Goal: Task Accomplishment & Management: Complete application form

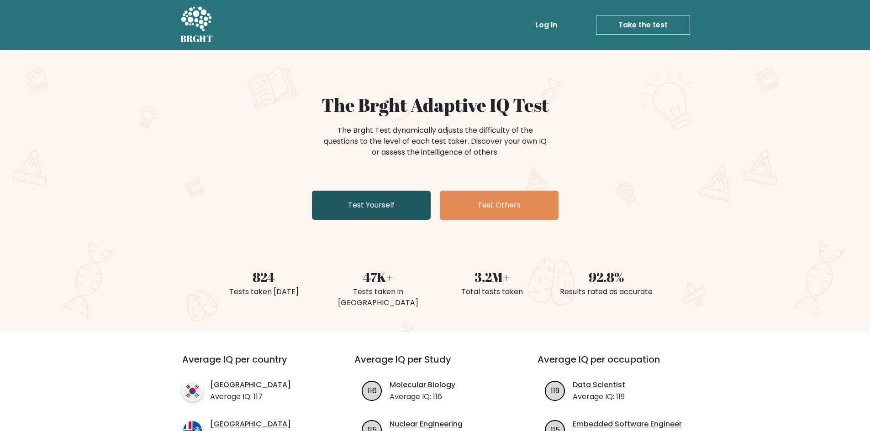
click at [390, 196] on link "Test Yourself" at bounding box center [371, 205] width 119 height 29
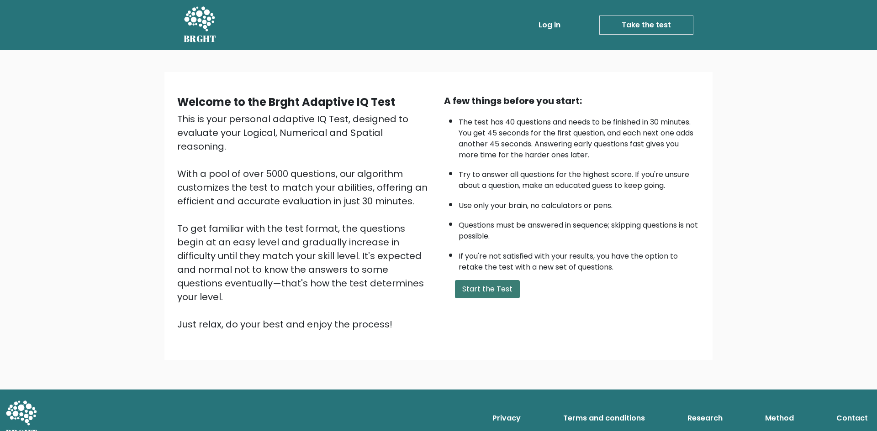
click at [486, 285] on button "Start the Test" at bounding box center [487, 289] width 65 height 18
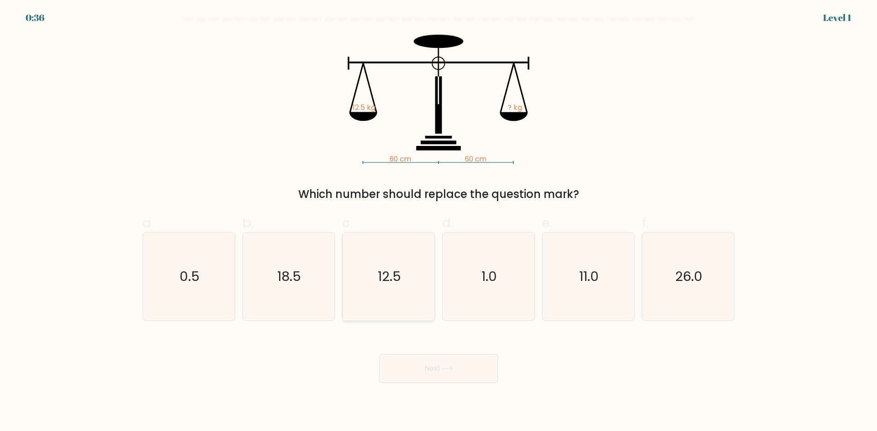
click at [383, 278] on text "12.5" at bounding box center [389, 277] width 23 height 18
click at [438, 222] on input "c. 12.5" at bounding box center [438, 219] width 0 height 6
radio input "true"
click at [424, 366] on button "Next" at bounding box center [438, 368] width 119 height 29
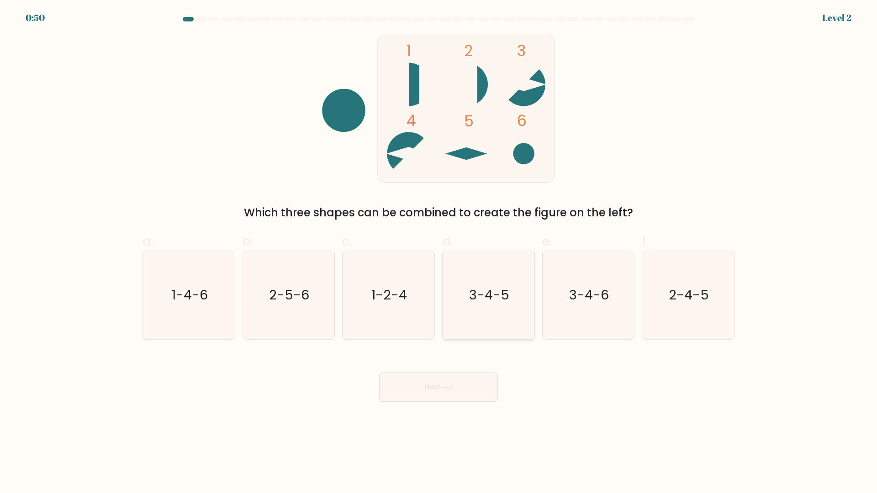
click at [498, 297] on text "3-4-5" at bounding box center [489, 295] width 40 height 18
click at [439, 253] on input "d. 3-4-5" at bounding box center [438, 250] width 0 height 6
radio input "true"
click at [423, 387] on button "Next" at bounding box center [438, 387] width 119 height 29
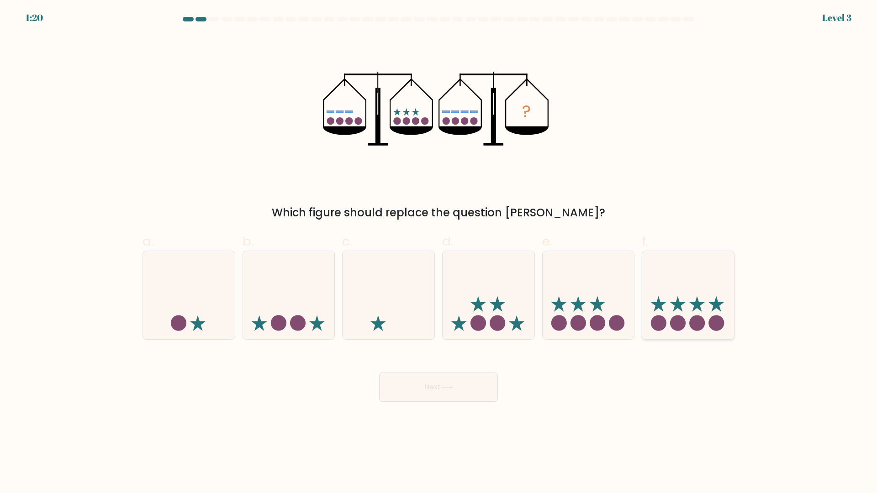
click at [695, 311] on icon at bounding box center [688, 296] width 92 height 76
click at [439, 253] on input "f." at bounding box center [438, 250] width 0 height 6
radio input "true"
click at [476, 393] on button "Next" at bounding box center [438, 387] width 119 height 29
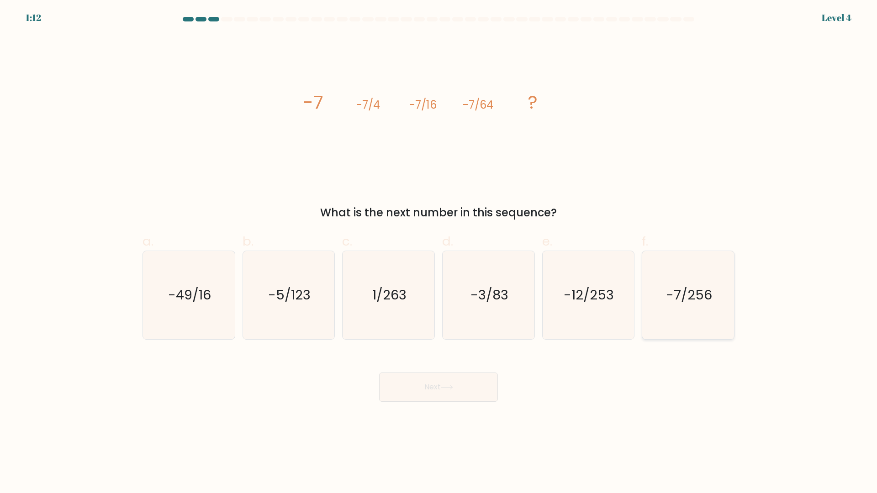
click at [701, 294] on text "-7/256" at bounding box center [689, 295] width 46 height 18
click at [439, 253] on input "f. -7/256" at bounding box center [438, 250] width 0 height 6
radio input "true"
click at [444, 386] on icon at bounding box center [447, 387] width 12 height 5
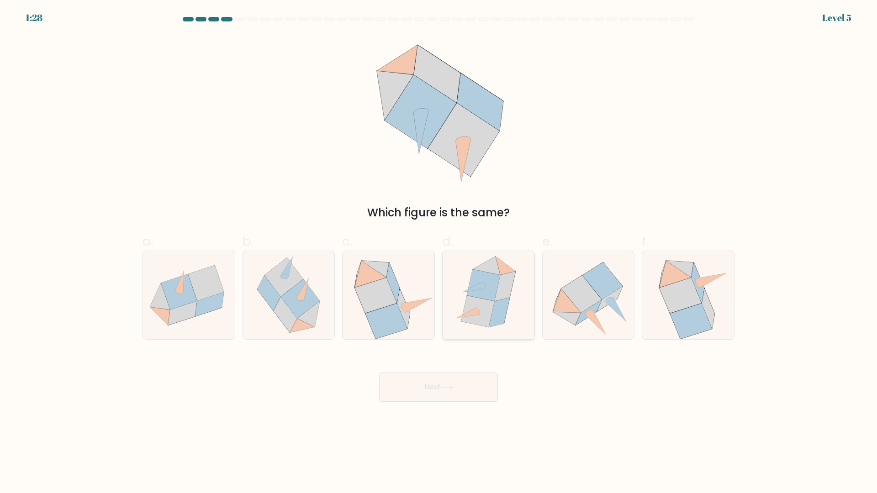
click at [489, 287] on icon at bounding box center [483, 286] width 33 height 32
click at [439, 253] on input "d." at bounding box center [438, 250] width 0 height 6
radio input "true"
click at [429, 389] on button "Next" at bounding box center [438, 387] width 119 height 29
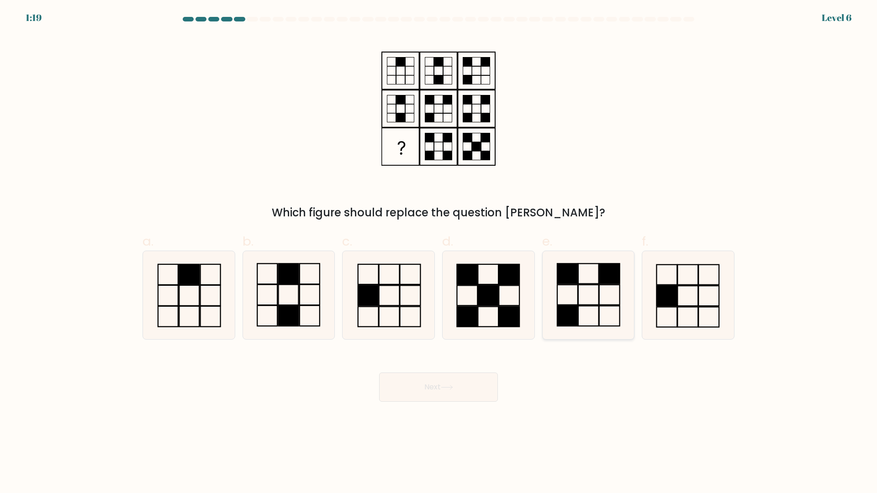
click at [574, 295] on icon at bounding box center [588, 295] width 88 height 88
click at [439, 253] on input "e." at bounding box center [438, 250] width 0 height 6
radio input "true"
click at [437, 384] on button "Next" at bounding box center [438, 387] width 119 height 29
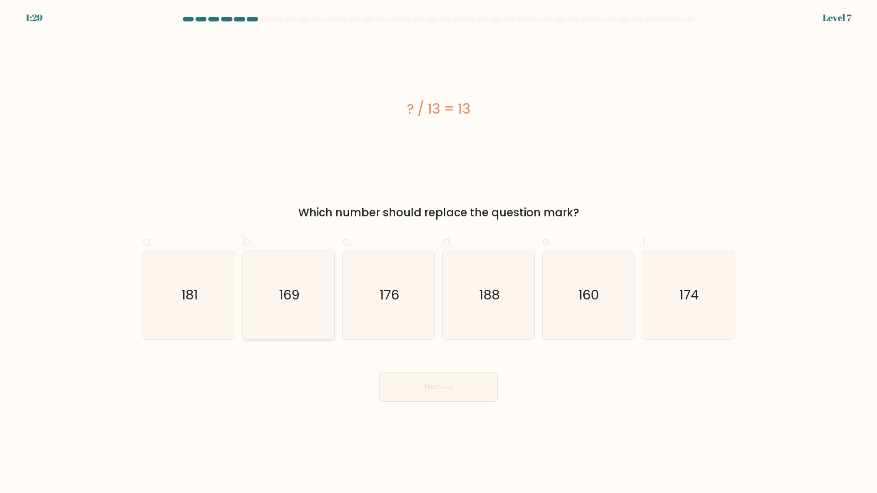
click at [282, 293] on text "169" at bounding box center [289, 295] width 21 height 18
click at [438, 253] on input "b. 169" at bounding box center [438, 250] width 0 height 6
radio input "true"
click at [437, 386] on button "Next" at bounding box center [438, 387] width 119 height 29
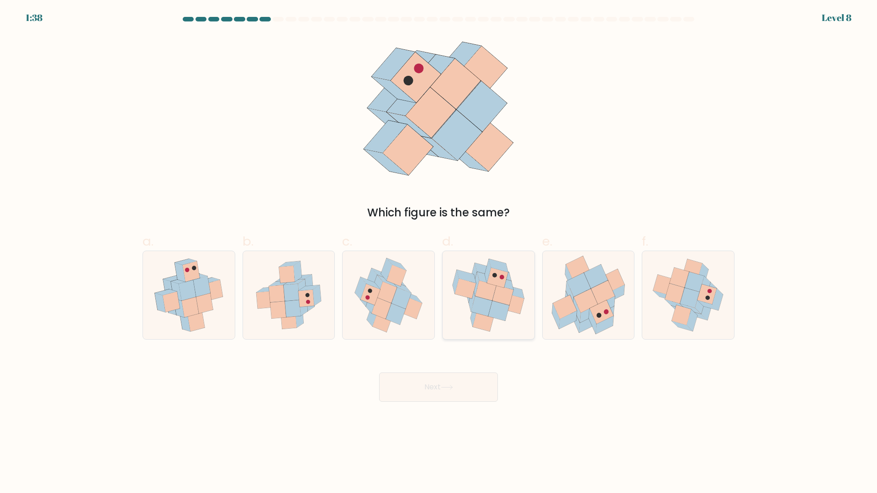
click at [483, 297] on icon at bounding box center [485, 291] width 21 height 20
click at [439, 253] on input "d." at bounding box center [438, 250] width 0 height 6
radio input "true"
click at [438, 385] on button "Next" at bounding box center [438, 387] width 119 height 29
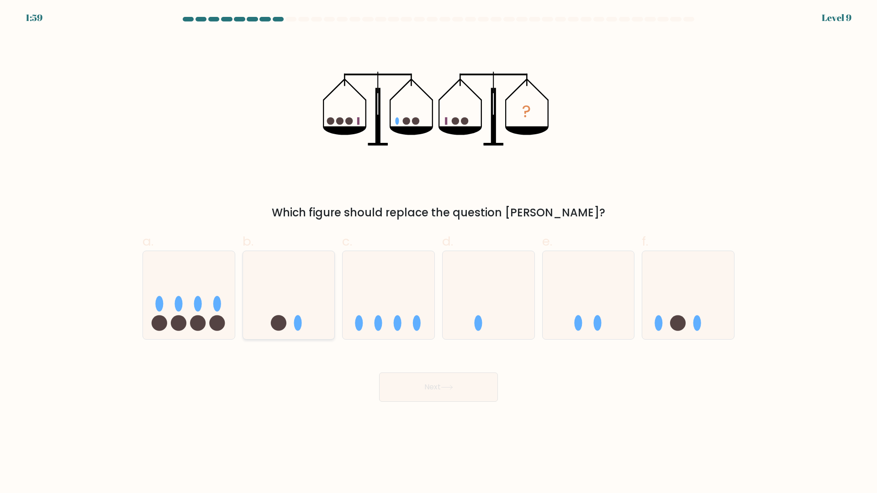
click at [294, 318] on icon at bounding box center [289, 296] width 92 height 76
click at [438, 253] on input "b." at bounding box center [438, 250] width 0 height 6
radio input "true"
click at [419, 384] on button "Next" at bounding box center [438, 387] width 119 height 29
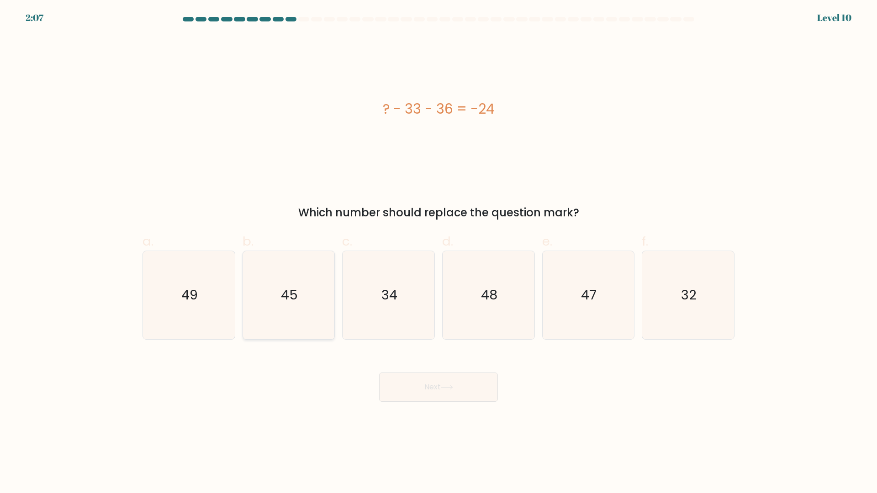
click at [284, 296] on text "45" at bounding box center [289, 295] width 17 height 18
click at [438, 253] on input "b. 45" at bounding box center [438, 250] width 0 height 6
radio input "true"
click at [426, 390] on button "Next" at bounding box center [438, 387] width 119 height 29
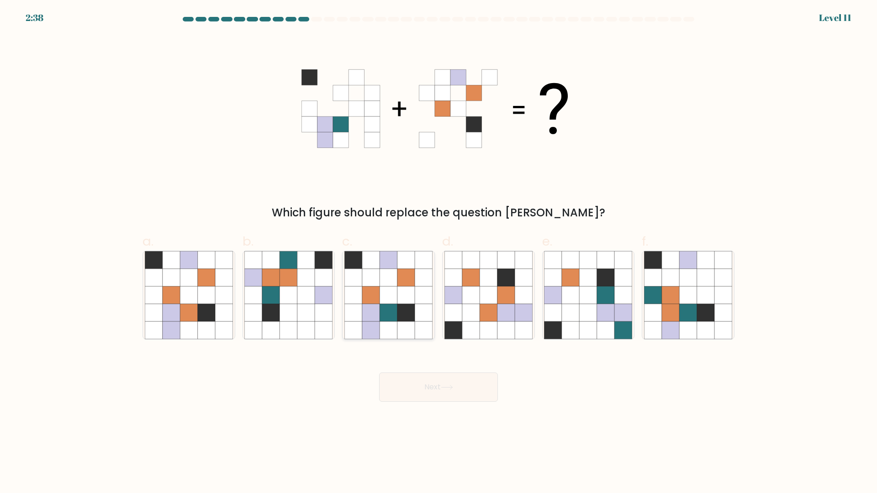
click at [382, 290] on icon at bounding box center [387, 295] width 17 height 17
click at [438, 253] on input "c." at bounding box center [438, 250] width 0 height 6
radio input "true"
click at [439, 394] on button "Next" at bounding box center [438, 387] width 119 height 29
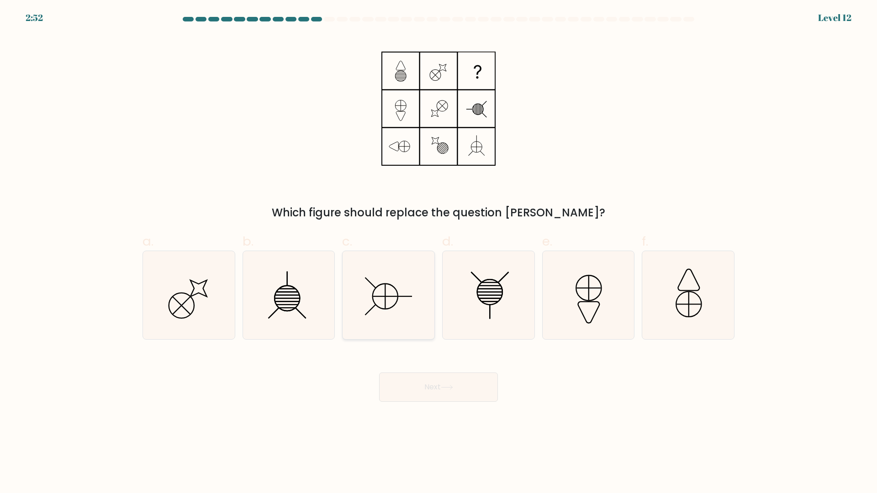
click at [389, 300] on icon at bounding box center [388, 295] width 88 height 88
click at [438, 253] on input "c." at bounding box center [438, 250] width 0 height 6
radio input "true"
click at [441, 388] on button "Next" at bounding box center [438, 387] width 119 height 29
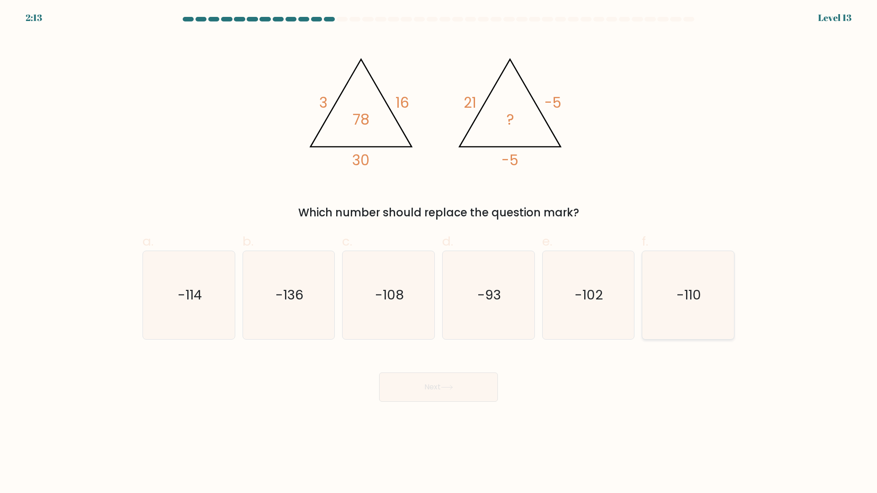
click at [702, 295] on icon "-110" at bounding box center [688, 295] width 88 height 88
click at [439, 253] on input "f. -110" at bounding box center [438, 250] width 0 height 6
radio input "true"
click at [434, 384] on button "Next" at bounding box center [438, 387] width 119 height 29
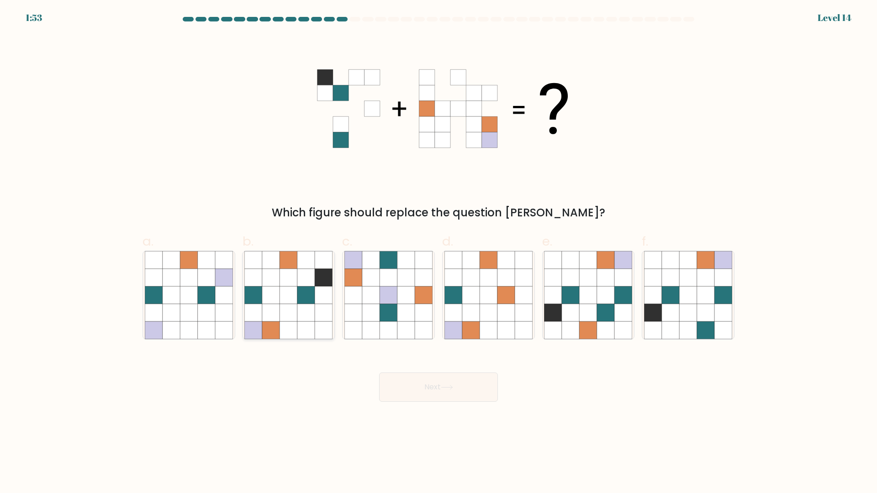
click at [293, 319] on icon at bounding box center [288, 312] width 17 height 17
click at [438, 253] on input "b." at bounding box center [438, 250] width 0 height 6
radio input "true"
click at [450, 390] on icon at bounding box center [447, 387] width 12 height 5
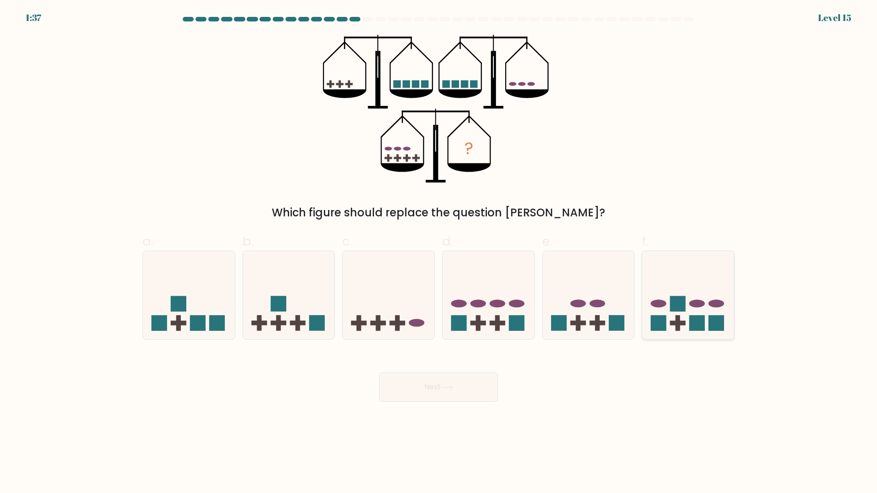
click at [684, 308] on rect at bounding box center [678, 304] width 16 height 16
click at [439, 253] on input "f." at bounding box center [438, 250] width 0 height 6
radio input "true"
click at [434, 385] on button "Next" at bounding box center [438, 387] width 119 height 29
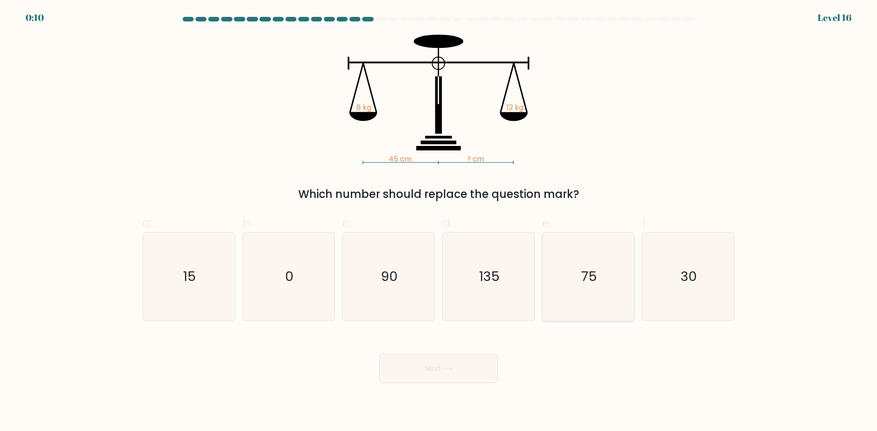
click at [593, 276] on text "75" at bounding box center [589, 277] width 16 height 18
click at [439, 222] on input "e. 75" at bounding box center [438, 219] width 0 height 6
radio input "true"
click at [498, 282] on text "135" at bounding box center [489, 277] width 21 height 18
click at [439, 222] on input "d. 135" at bounding box center [438, 219] width 0 height 6
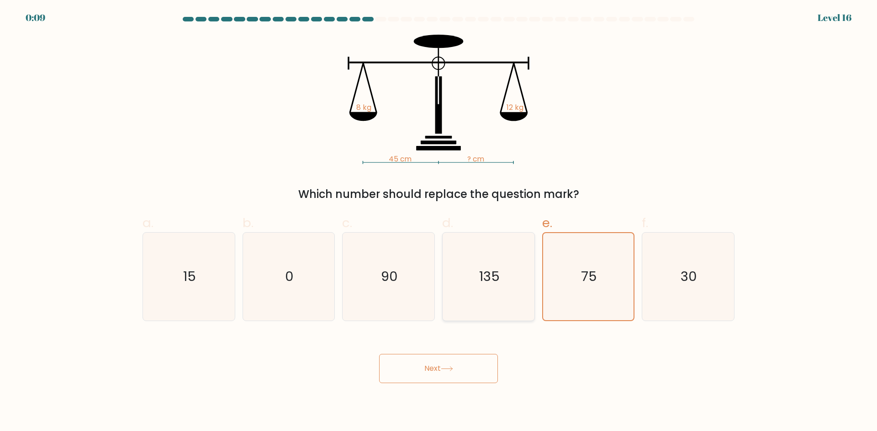
radio input "true"
click at [395, 272] on text "90" at bounding box center [389, 277] width 17 height 18
click at [438, 222] on input "c. 90" at bounding box center [438, 219] width 0 height 6
radio input "true"
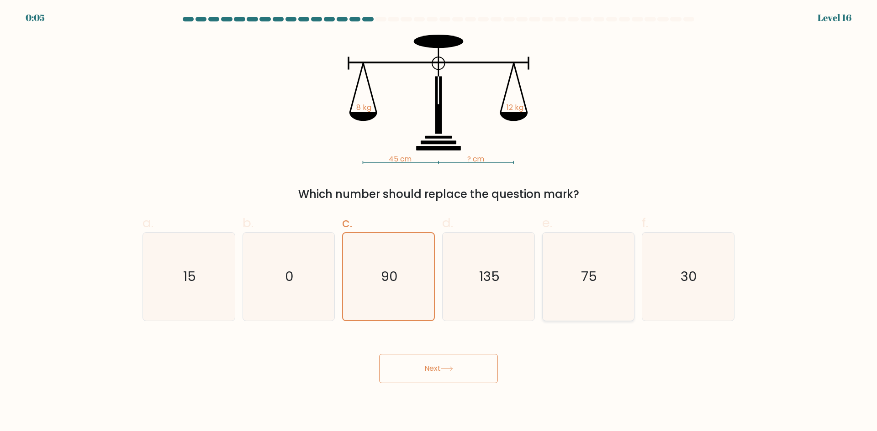
click at [595, 271] on text "75" at bounding box center [589, 277] width 16 height 18
click at [439, 222] on input "e. 75" at bounding box center [438, 219] width 0 height 6
radio input "true"
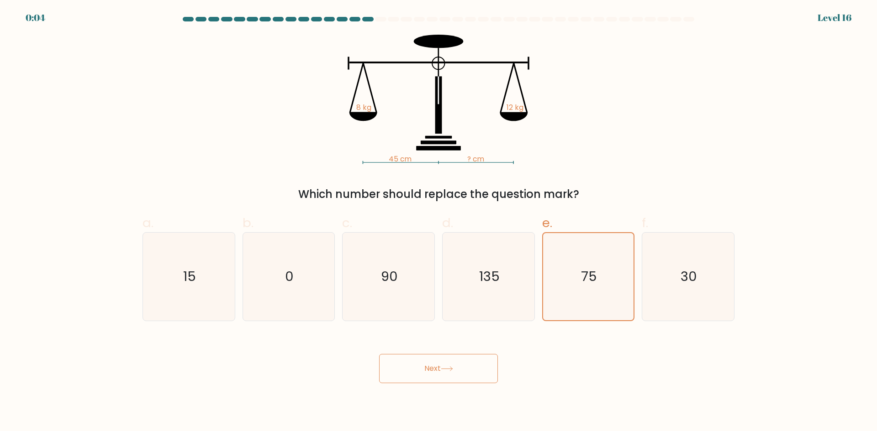
click at [437, 363] on button "Next" at bounding box center [438, 368] width 119 height 29
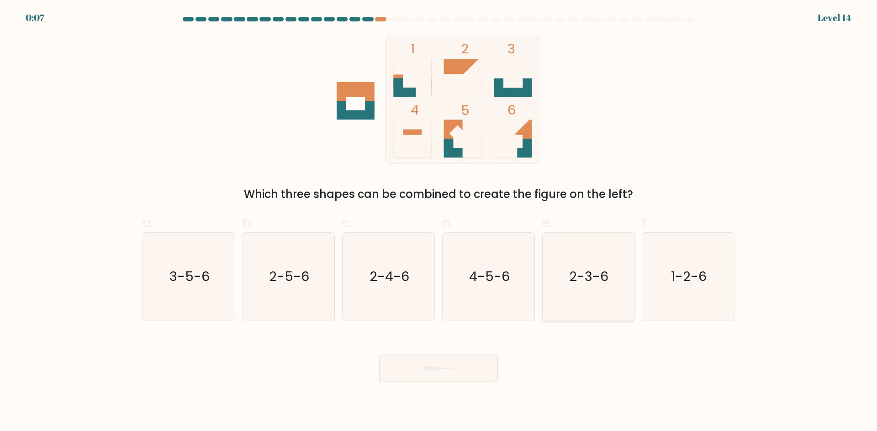
click at [592, 278] on text "2-3-6" at bounding box center [588, 277] width 39 height 18
click at [439, 222] on input "e. 2-3-6" at bounding box center [438, 219] width 0 height 6
radio input "true"
click at [449, 365] on button "Next" at bounding box center [438, 368] width 119 height 29
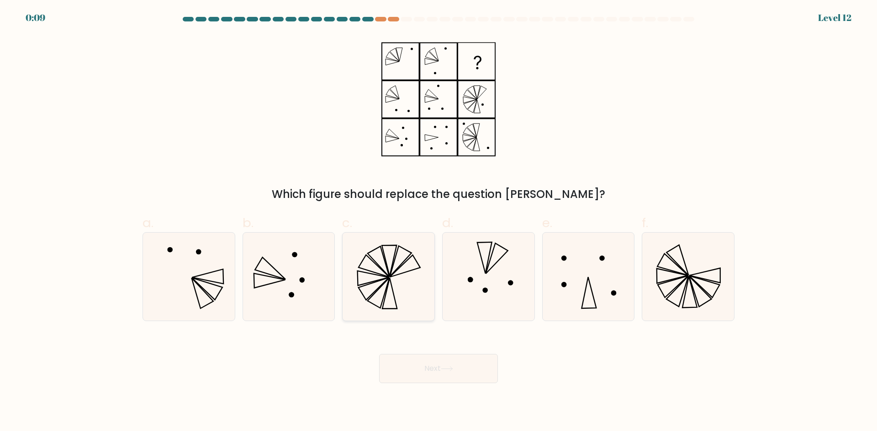
click at [391, 259] on icon at bounding box center [388, 277] width 88 height 88
click at [438, 222] on input "c." at bounding box center [438, 219] width 0 height 6
radio input "true"
click at [444, 371] on icon at bounding box center [447, 369] width 12 height 5
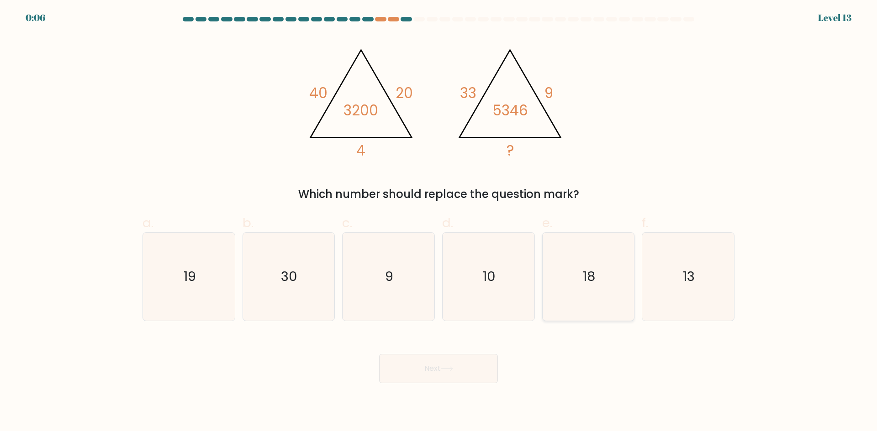
click at [584, 275] on text "18" at bounding box center [589, 277] width 12 height 18
click at [439, 222] on input "e. 18" at bounding box center [438, 219] width 0 height 6
radio input "true"
click at [423, 369] on button "Next" at bounding box center [438, 368] width 119 height 29
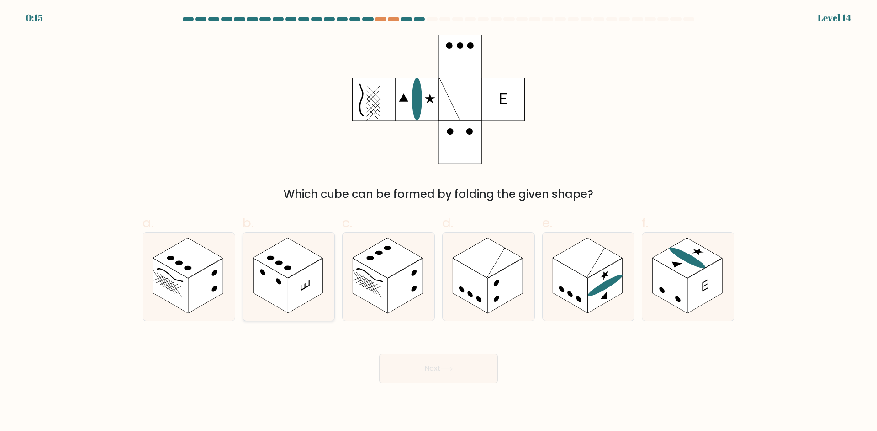
click at [299, 279] on rect at bounding box center [305, 285] width 35 height 55
click at [438, 222] on input "b." at bounding box center [438, 219] width 0 height 6
radio input "true"
click at [200, 275] on rect at bounding box center [205, 285] width 35 height 55
click at [438, 222] on input "a." at bounding box center [438, 219] width 0 height 6
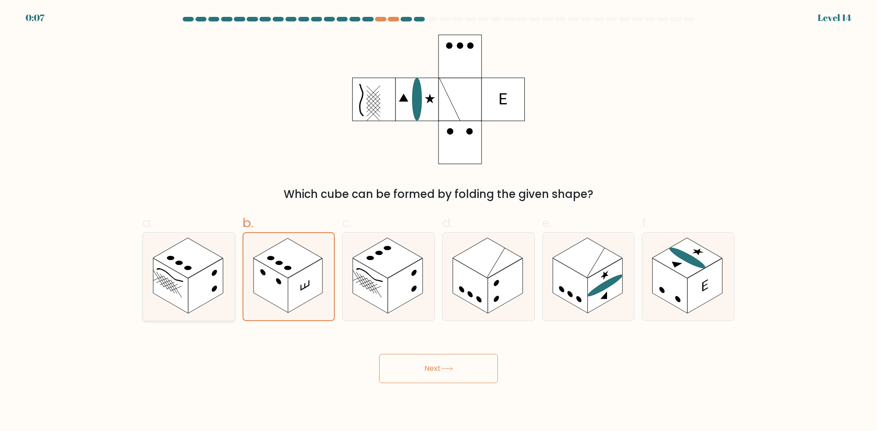
radio input "true"
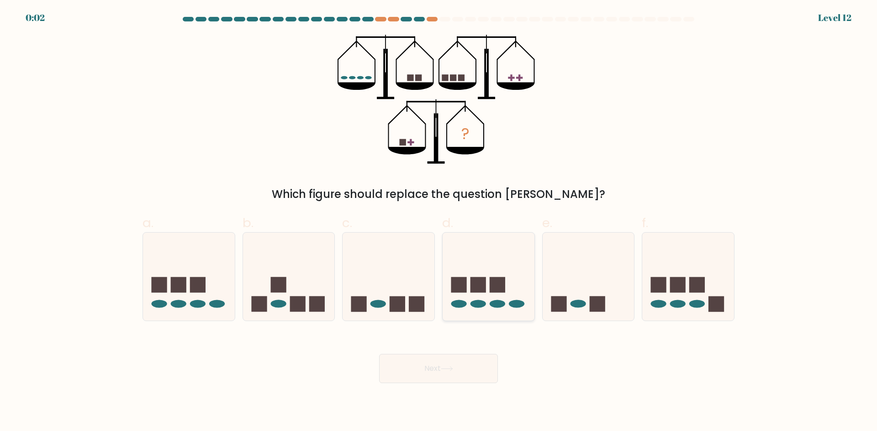
click at [479, 290] on rect at bounding box center [478, 286] width 16 height 16
click at [439, 222] on input "d." at bounding box center [438, 219] width 0 height 6
radio input "true"
click at [437, 364] on button "Next" at bounding box center [438, 368] width 119 height 29
